Goal: Check status: Check status

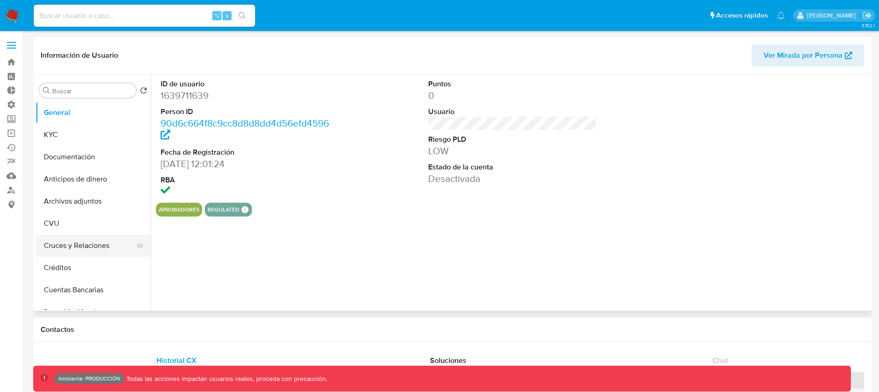
scroll to position [12, 0]
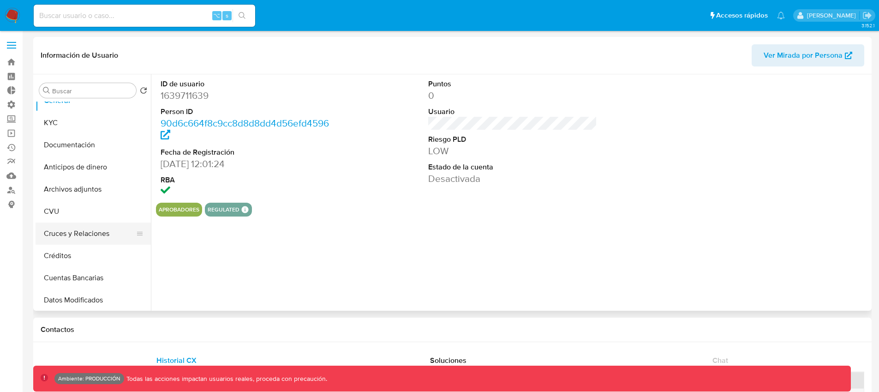
select select "10"
click at [14, 48] on span at bounding box center [11, 47] width 9 height 1
click at [0, 0] on input "checkbox" at bounding box center [0, 0] width 0 height 0
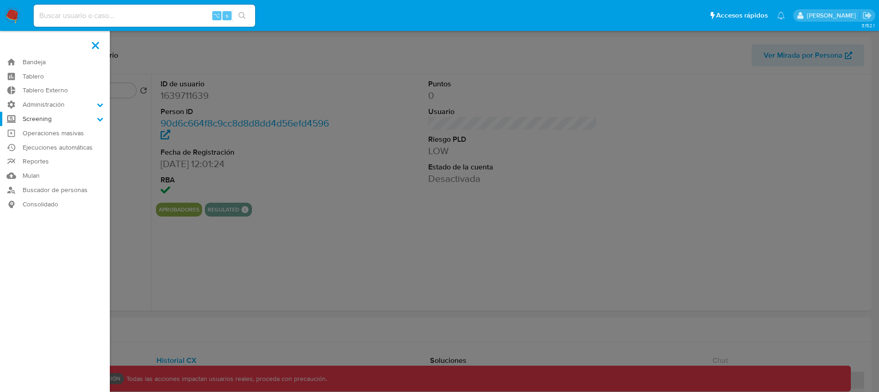
click at [47, 118] on label "Screening" at bounding box center [55, 119] width 110 height 14
click at [0, 0] on input "Screening" at bounding box center [0, 0] width 0 height 0
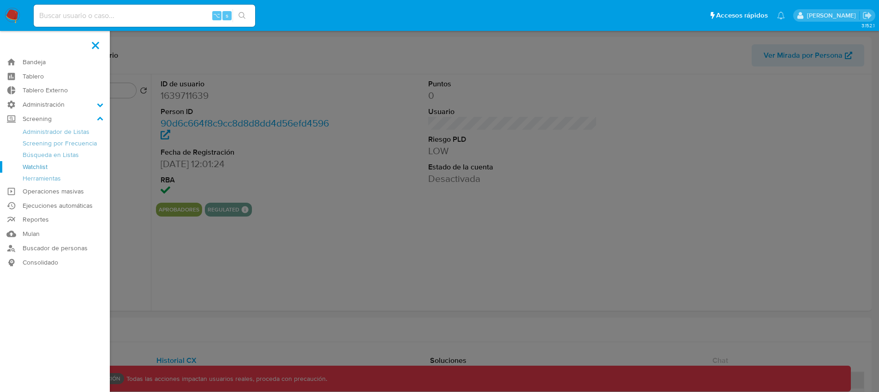
click at [42, 168] on link "Watchlist" at bounding box center [55, 167] width 110 height 12
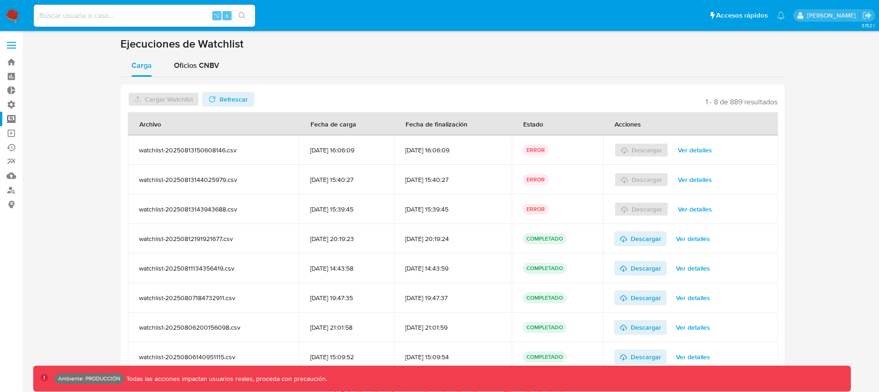
click at [72, 174] on section at bounding box center [452, 219] width 838 height 364
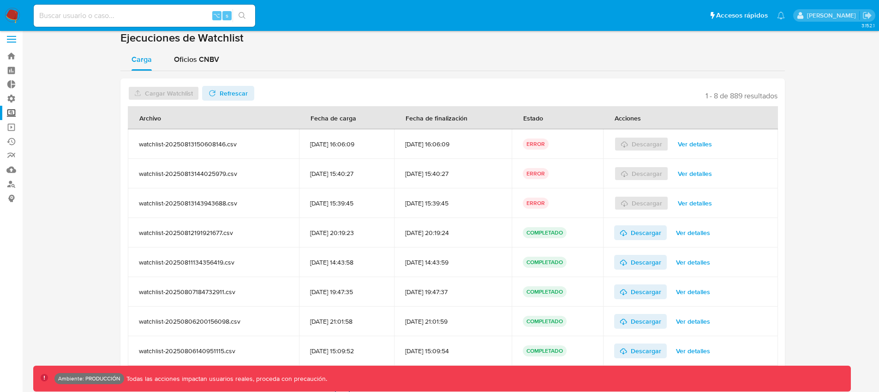
click at [701, 204] on span "Ver detalles" at bounding box center [694, 202] width 34 height 13
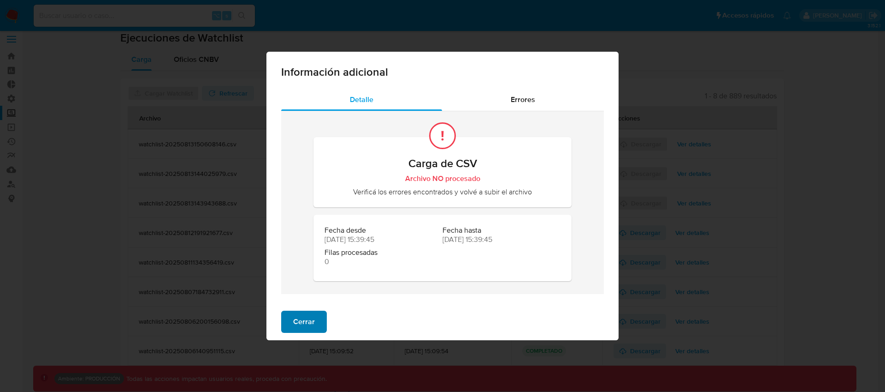
click at [316, 317] on button "Cerrar" at bounding box center [304, 321] width 46 height 22
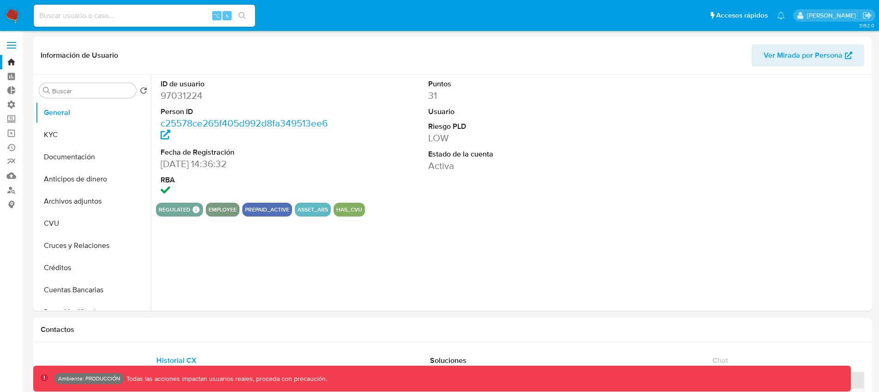
select select "10"
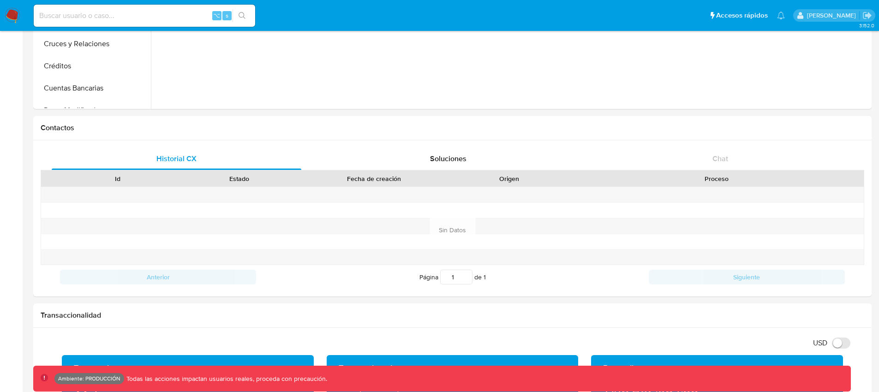
click at [185, 15] on input at bounding box center [144, 16] width 221 height 12
type input "fedefalavigna"
click at [242, 17] on icon "search-icon" at bounding box center [241, 15] width 7 height 7
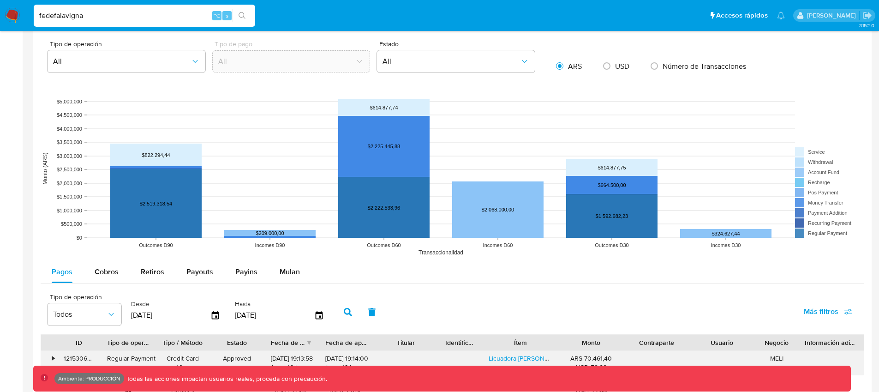
scroll to position [637, 0]
